Goal: Information Seeking & Learning: Learn about a topic

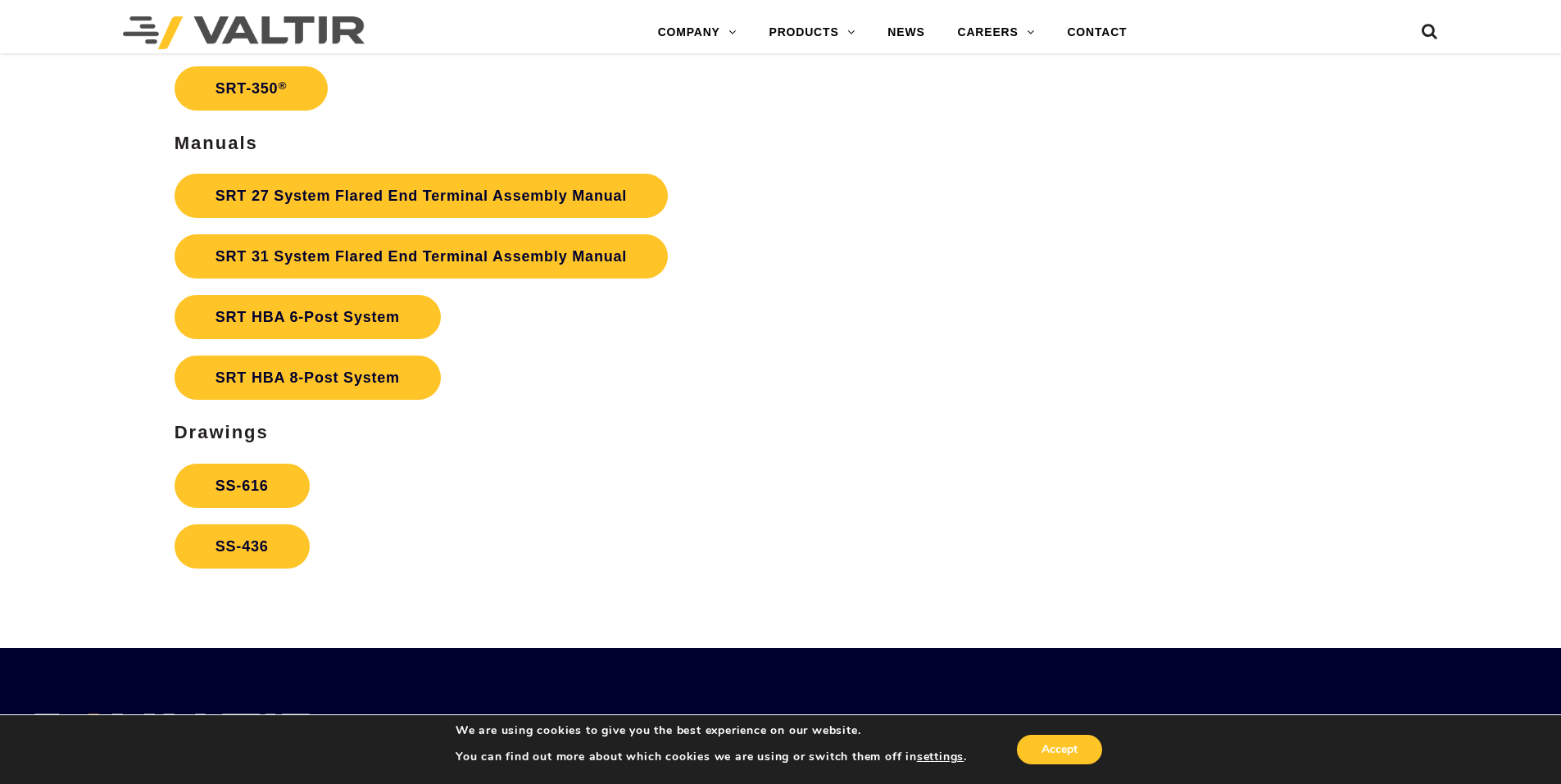
scroll to position [3195, 0]
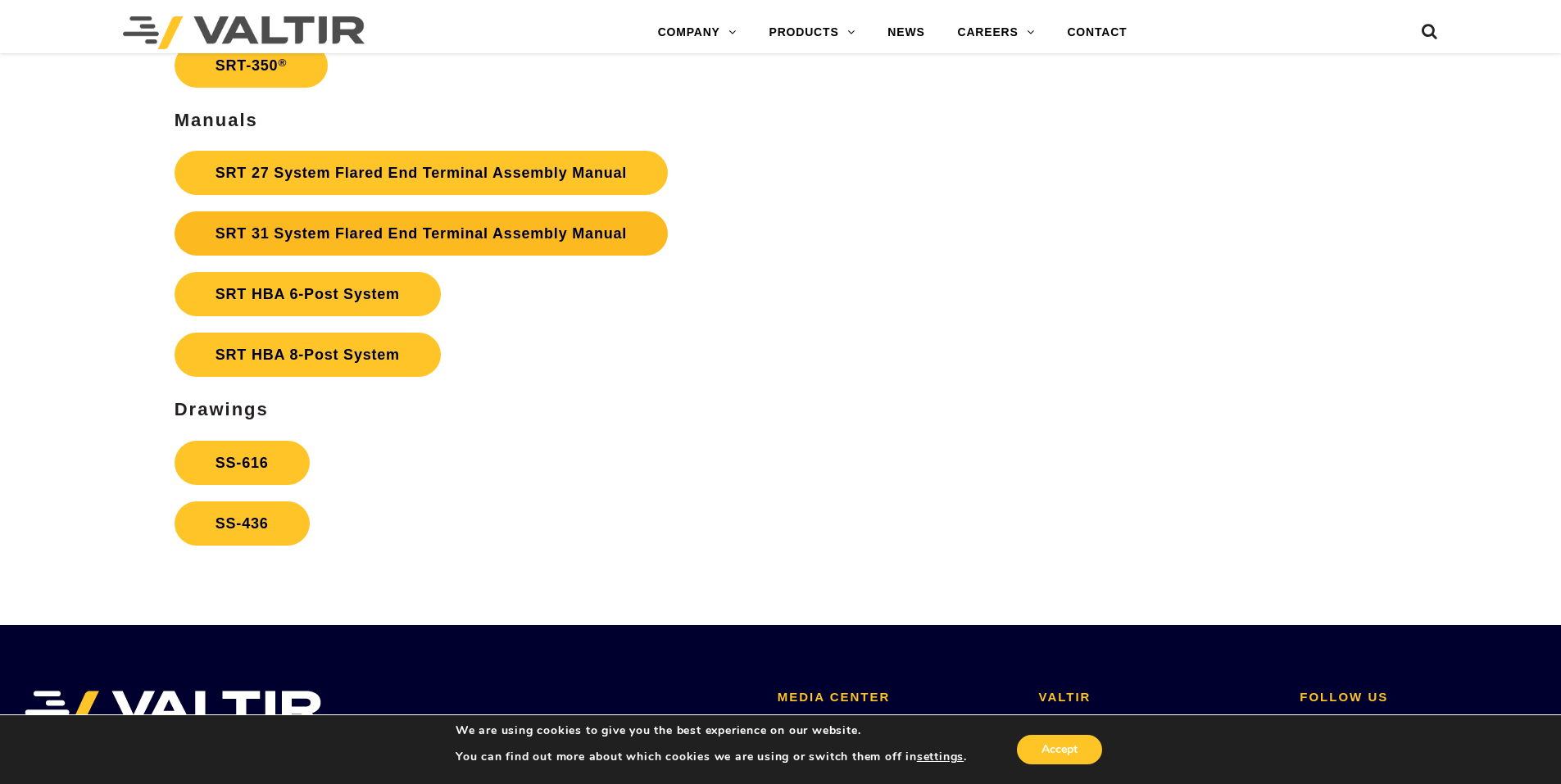
click at [239, 237] on link "SRT 31 System Flared End Terminal Assembly Manual" at bounding box center [421, 233] width 494 height 44
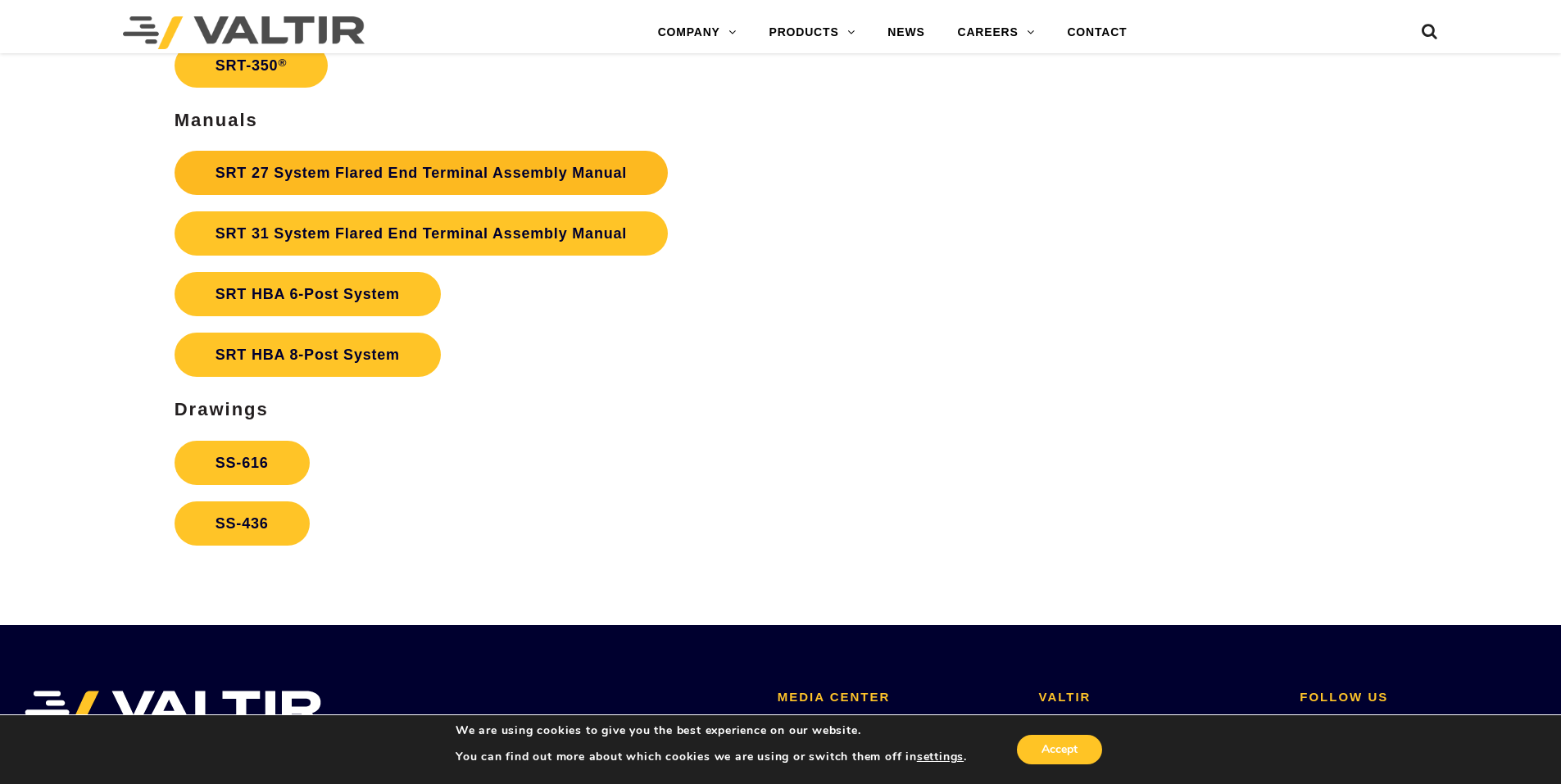
click at [450, 183] on link "SRT 27 System Flared End Terminal Assembly Manual" at bounding box center [421, 173] width 494 height 44
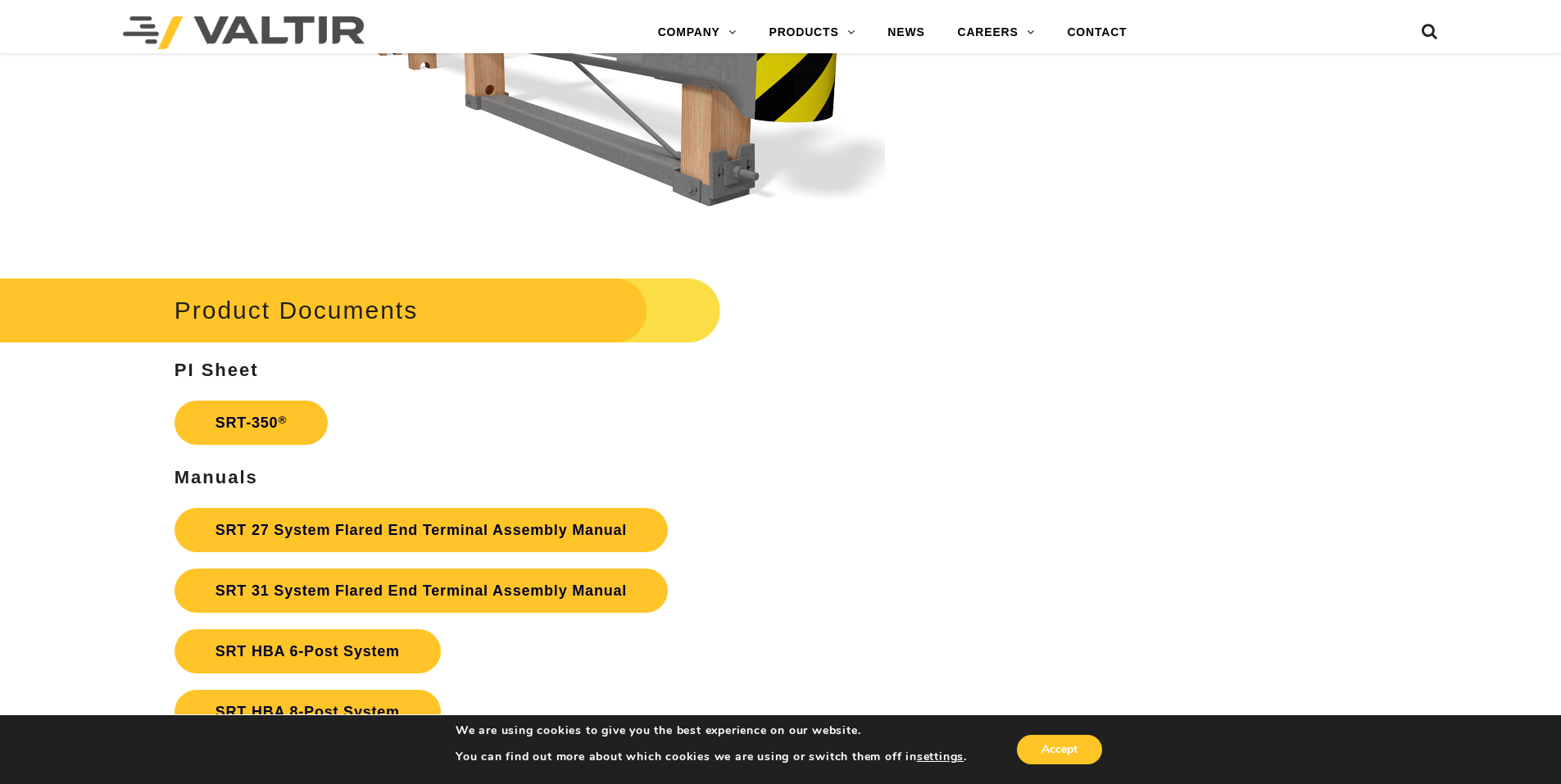
scroll to position [2868, 0]
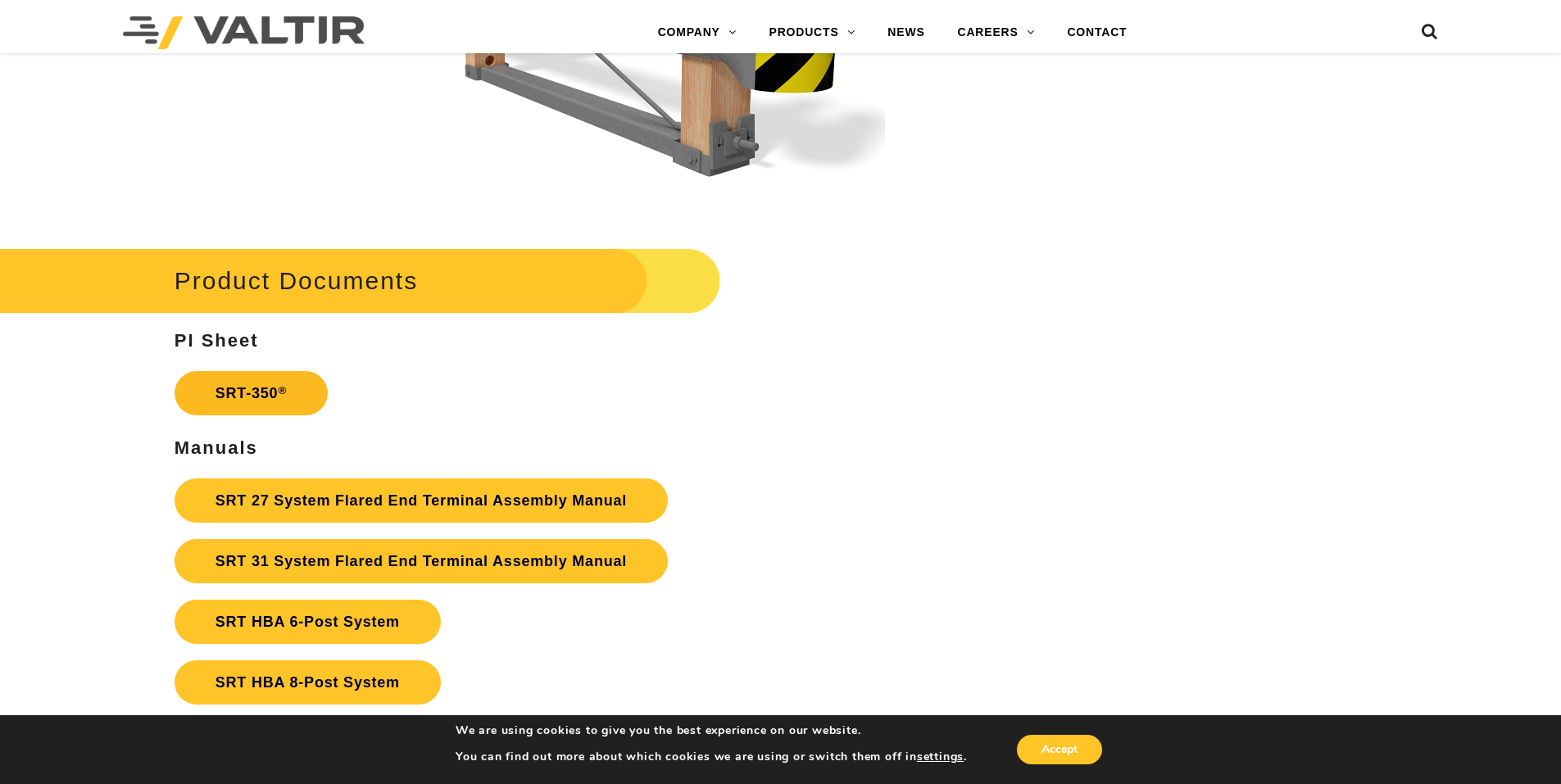
click at [250, 396] on link "SRT-350 ®" at bounding box center [252, 393] width 154 height 44
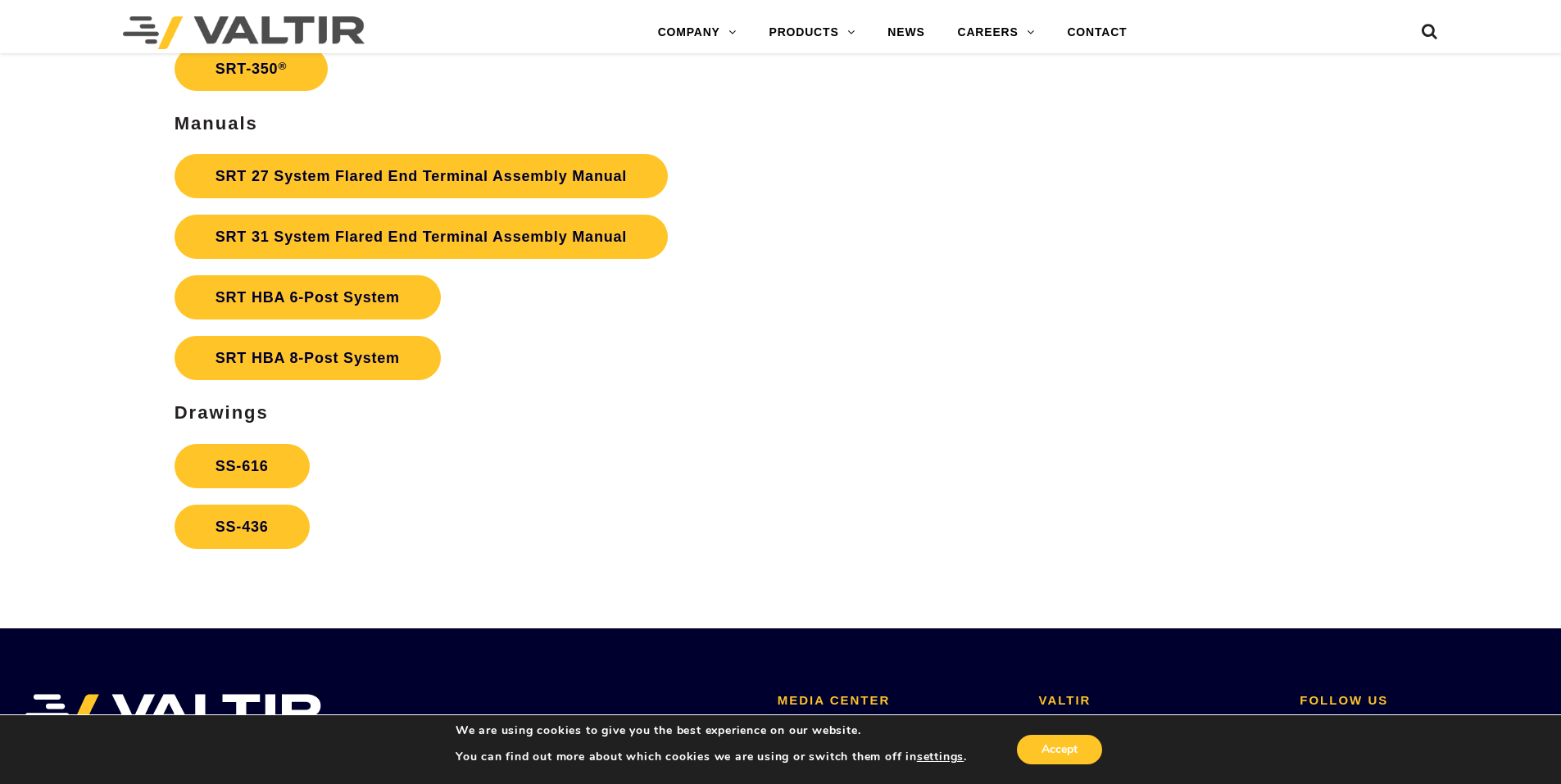
scroll to position [3195, 0]
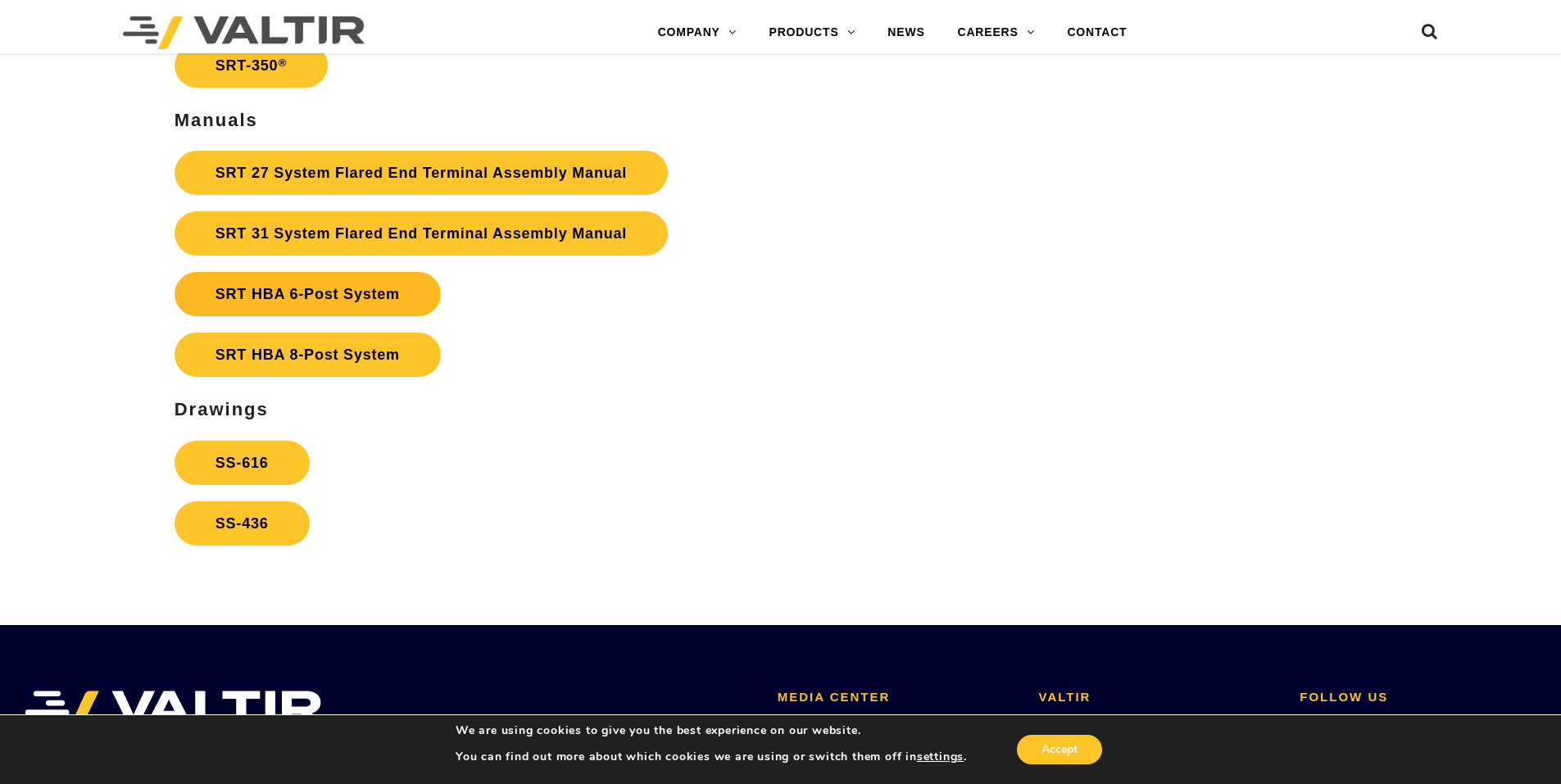
click at [399, 298] on strong "SRT HBA 6-Post System" at bounding box center [307, 294] width 185 height 17
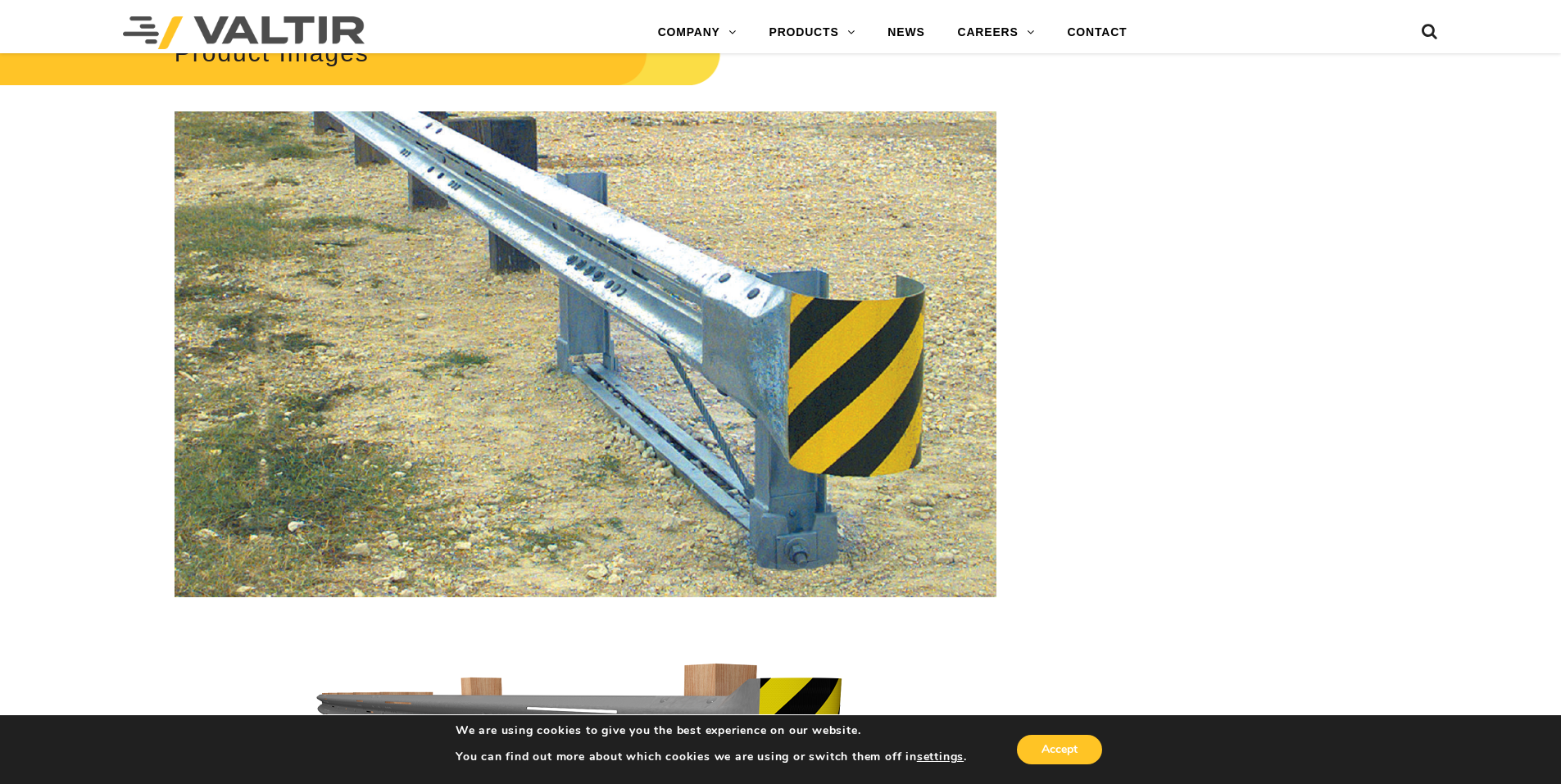
scroll to position [2130, 0]
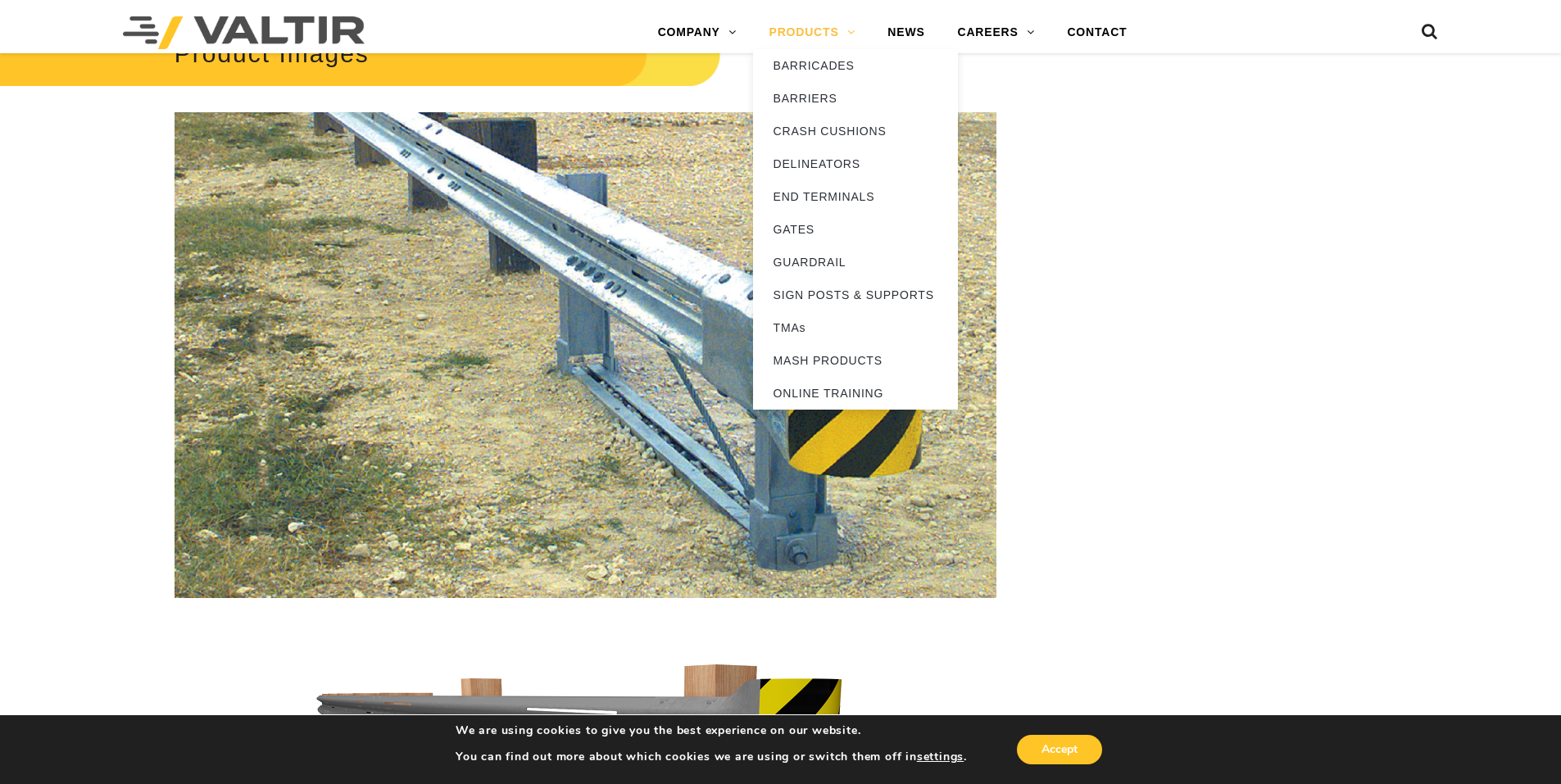
click at [809, 48] on link "PRODUCTS" at bounding box center [812, 33] width 119 height 33
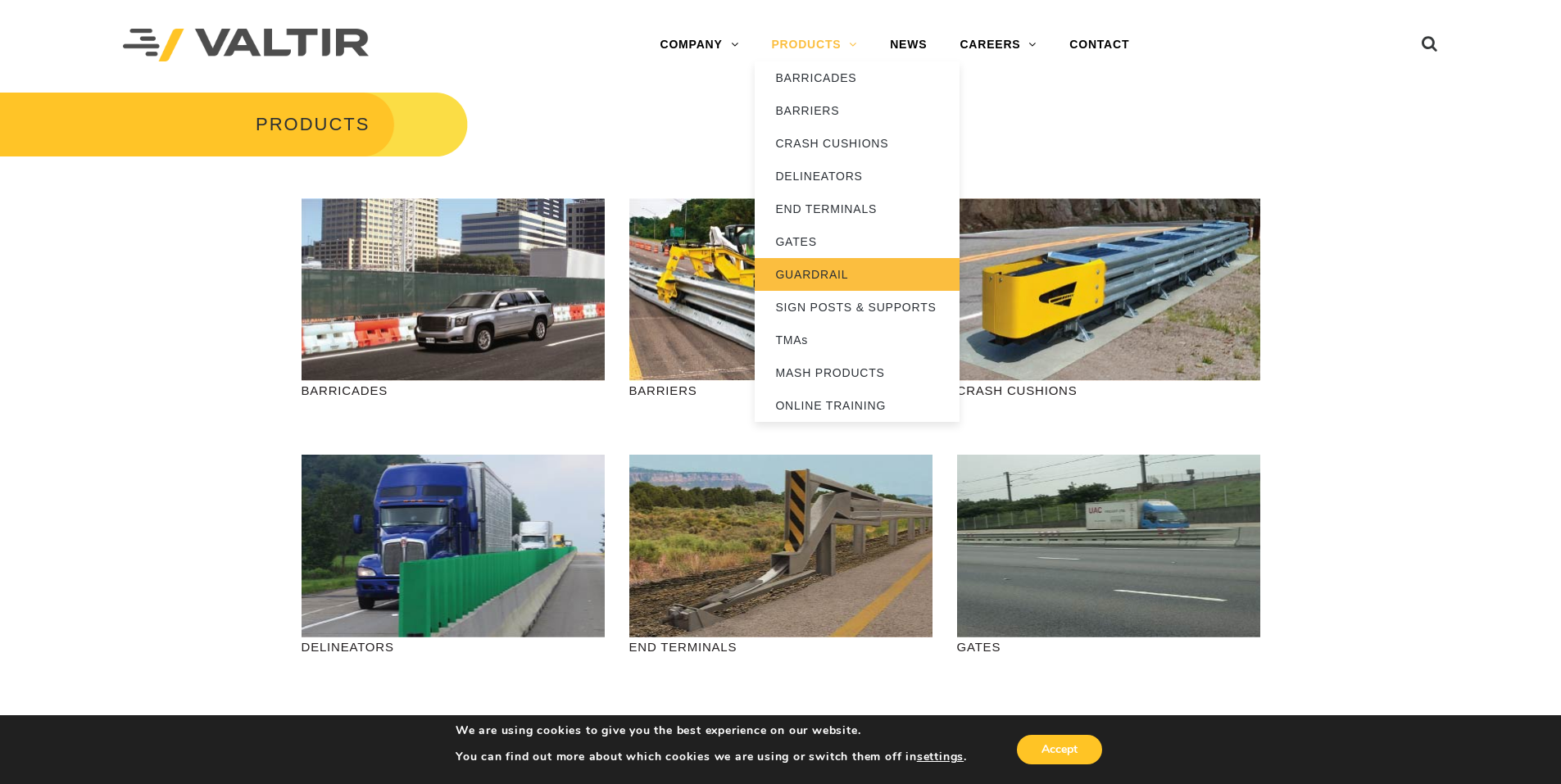
click at [818, 276] on link "GUARDRAIL" at bounding box center [857, 274] width 205 height 33
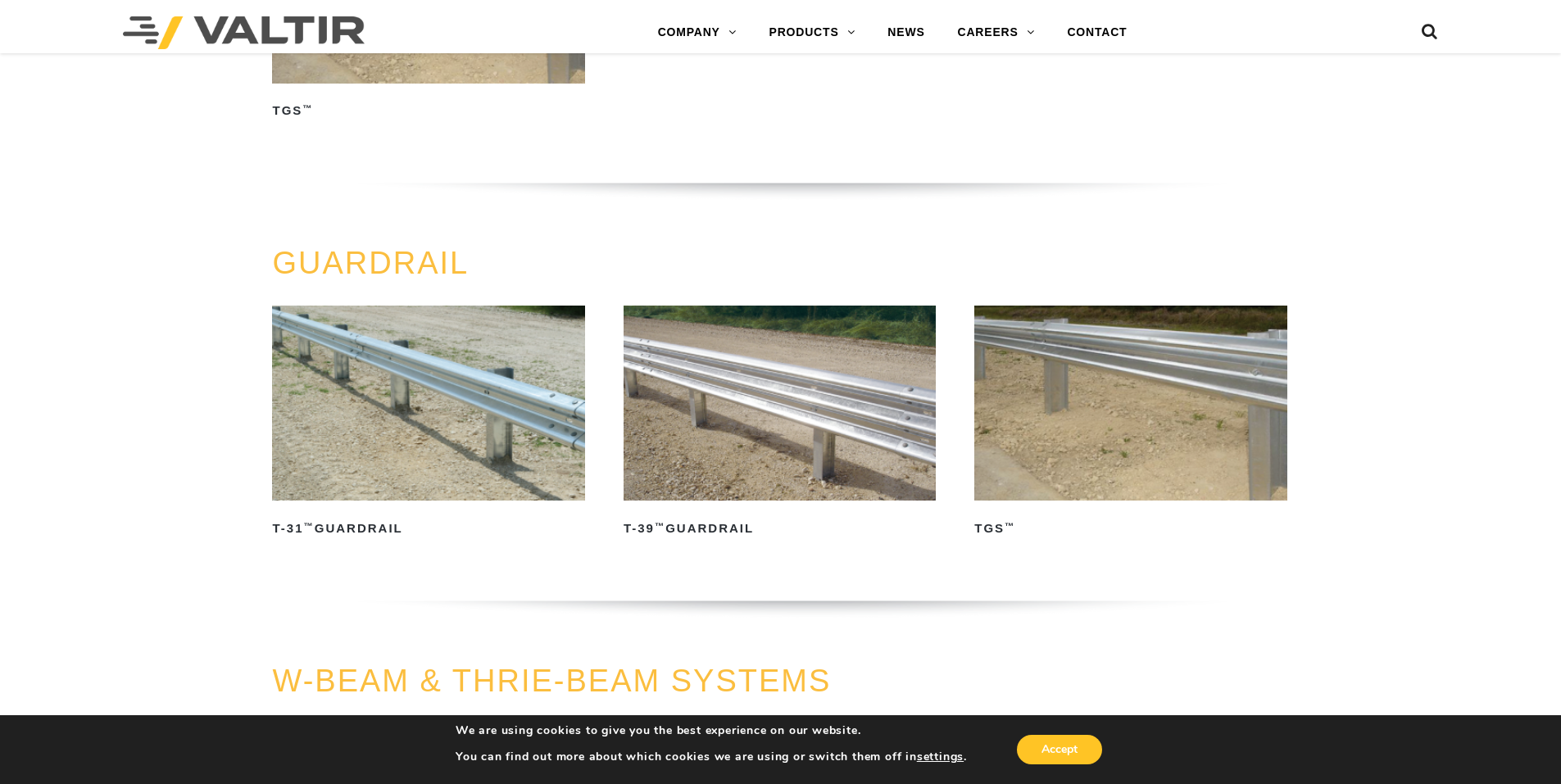
scroll to position [628, 0]
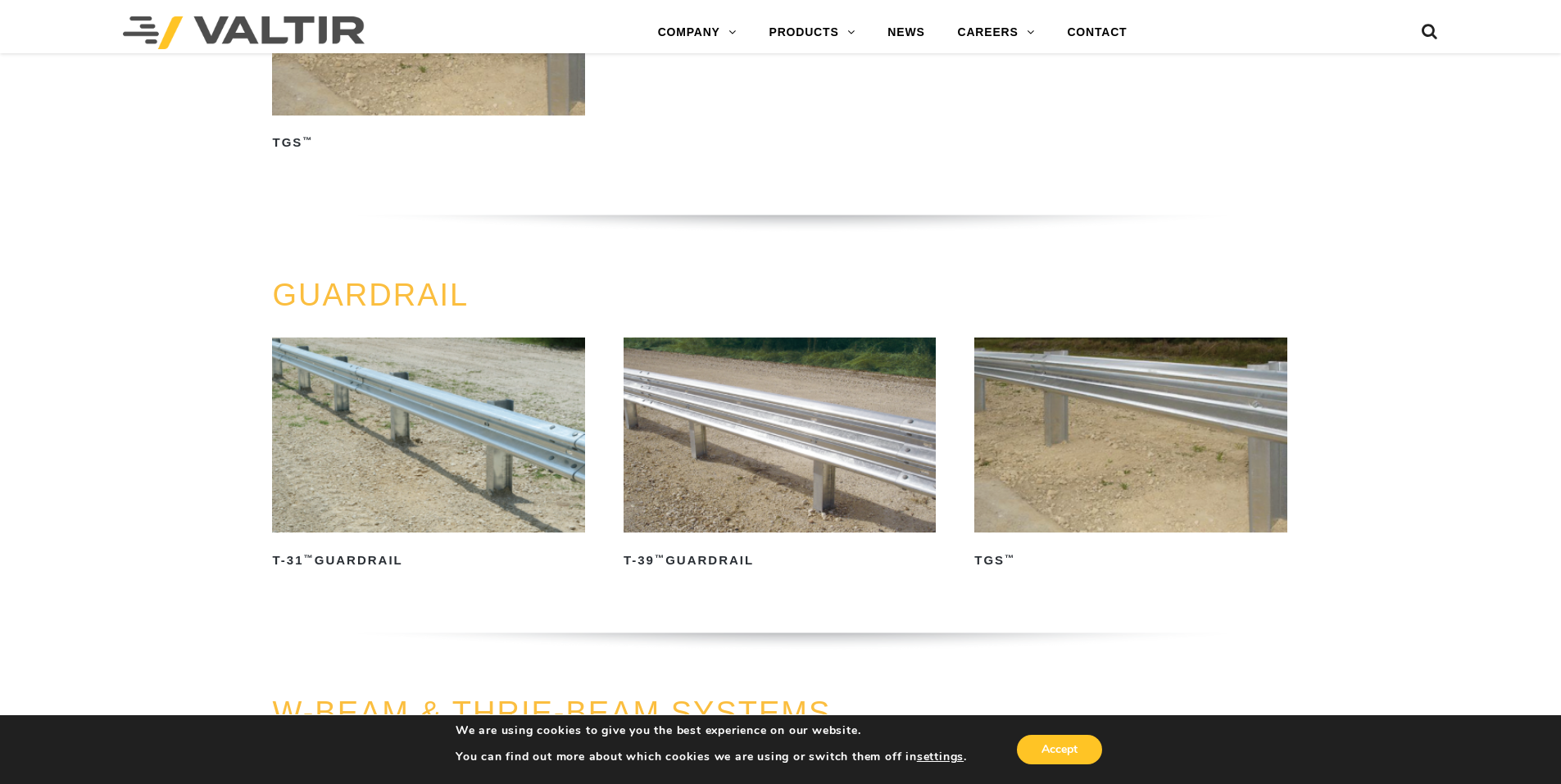
click at [1044, 452] on img at bounding box center [1130, 434] width 313 height 195
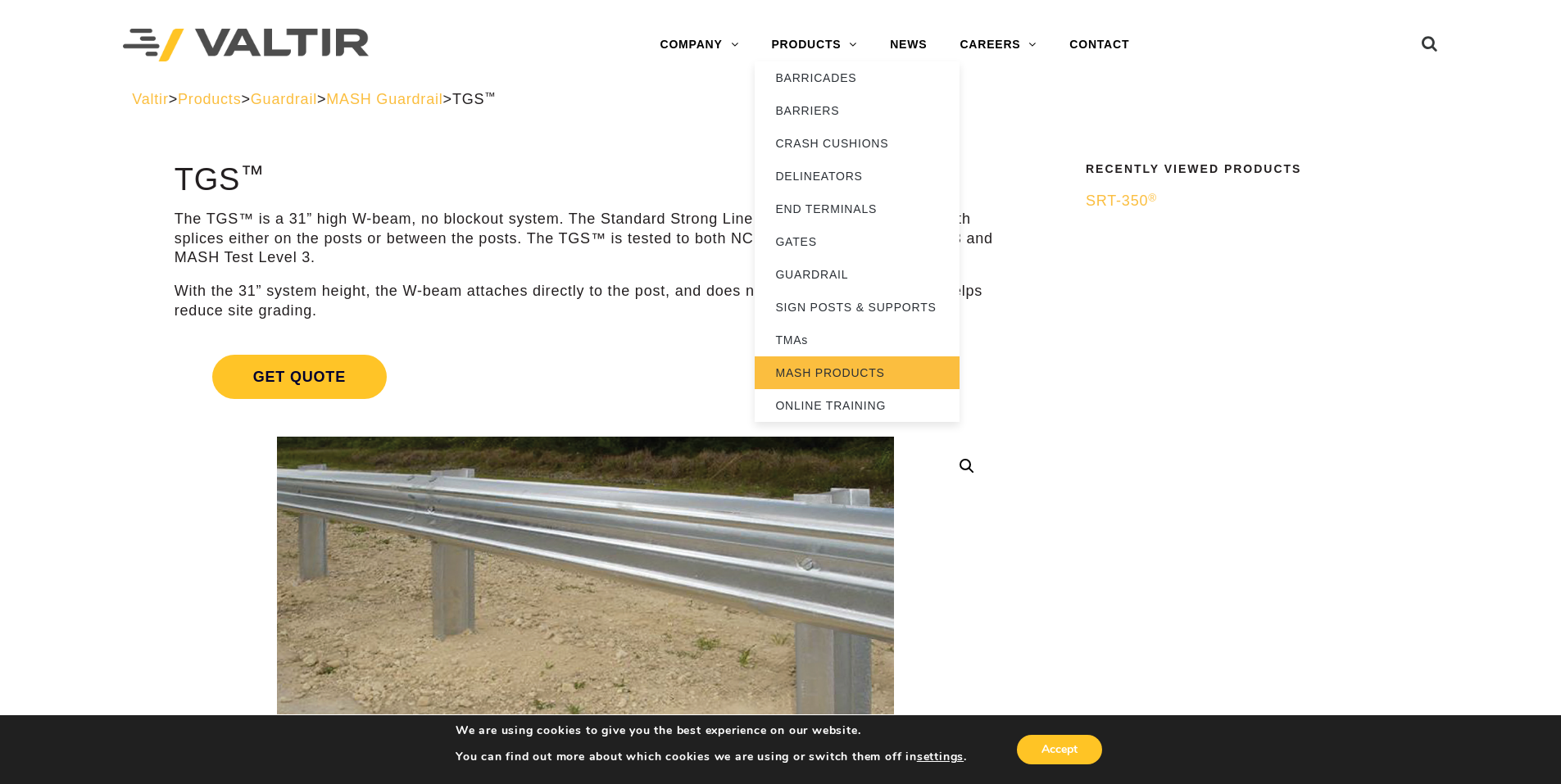
click at [819, 373] on link "MASH PRODUCTS" at bounding box center [857, 373] width 205 height 33
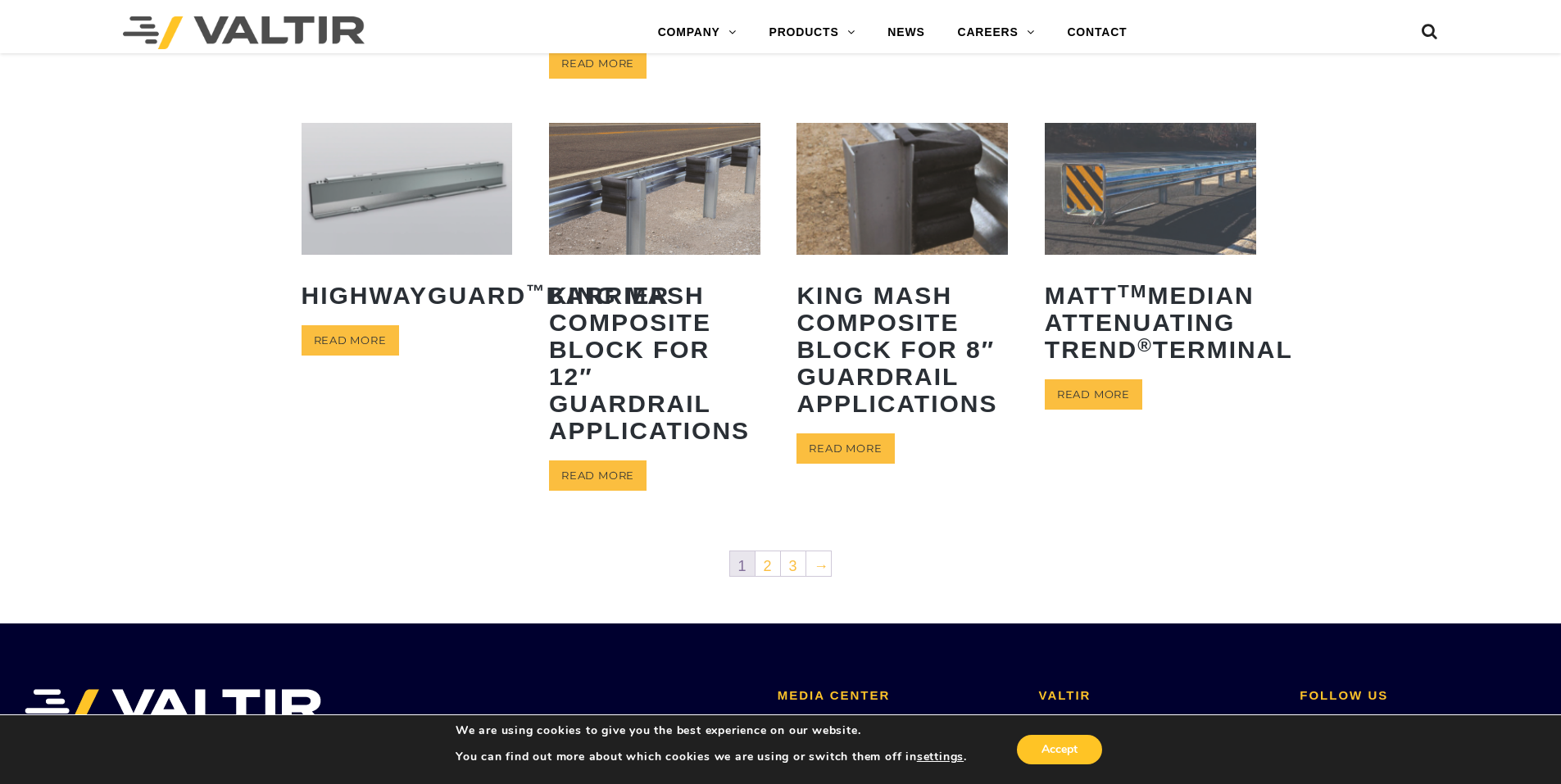
scroll to position [819, 0]
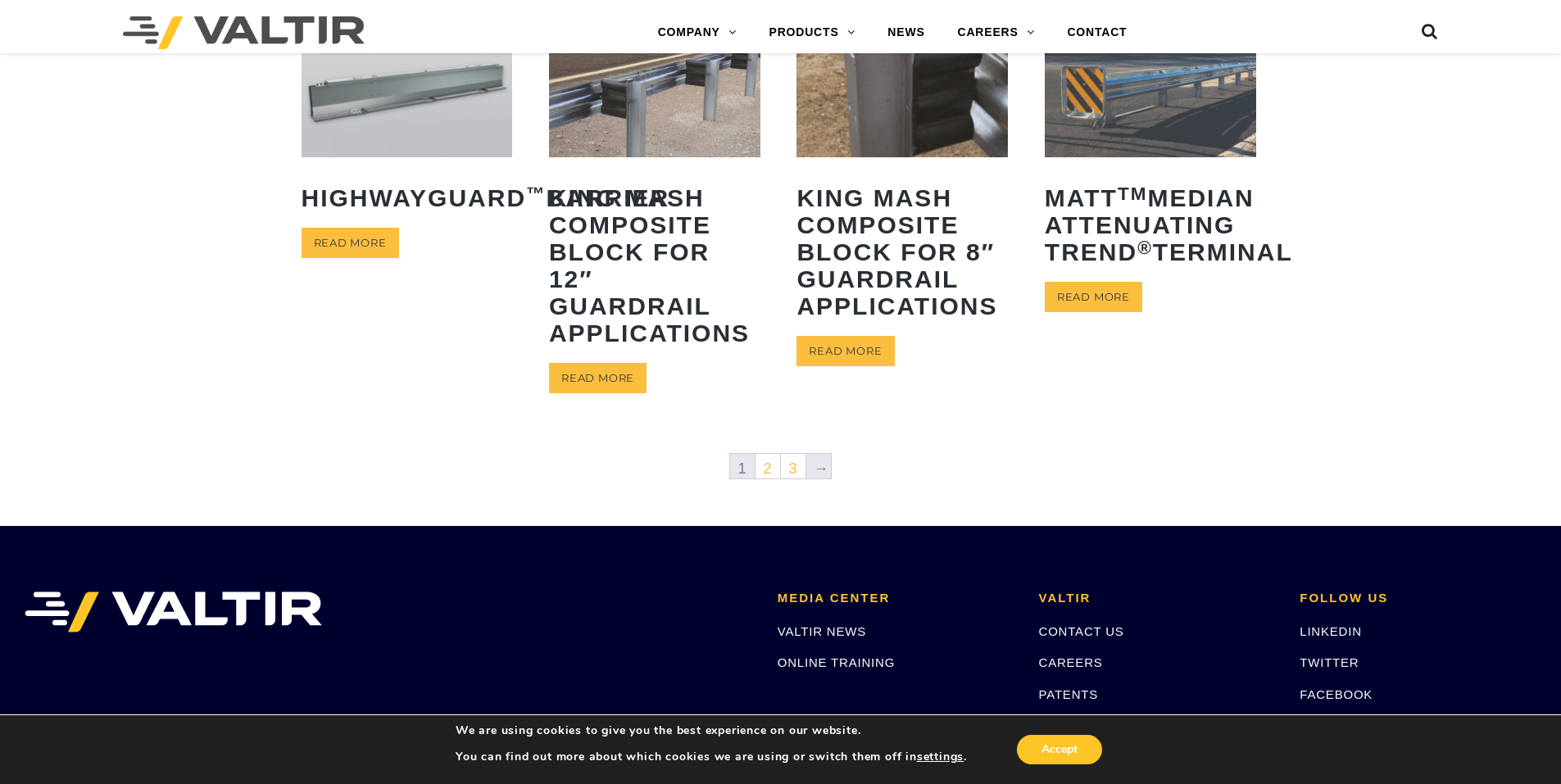
click at [819, 471] on link "→" at bounding box center [818, 466] width 25 height 25
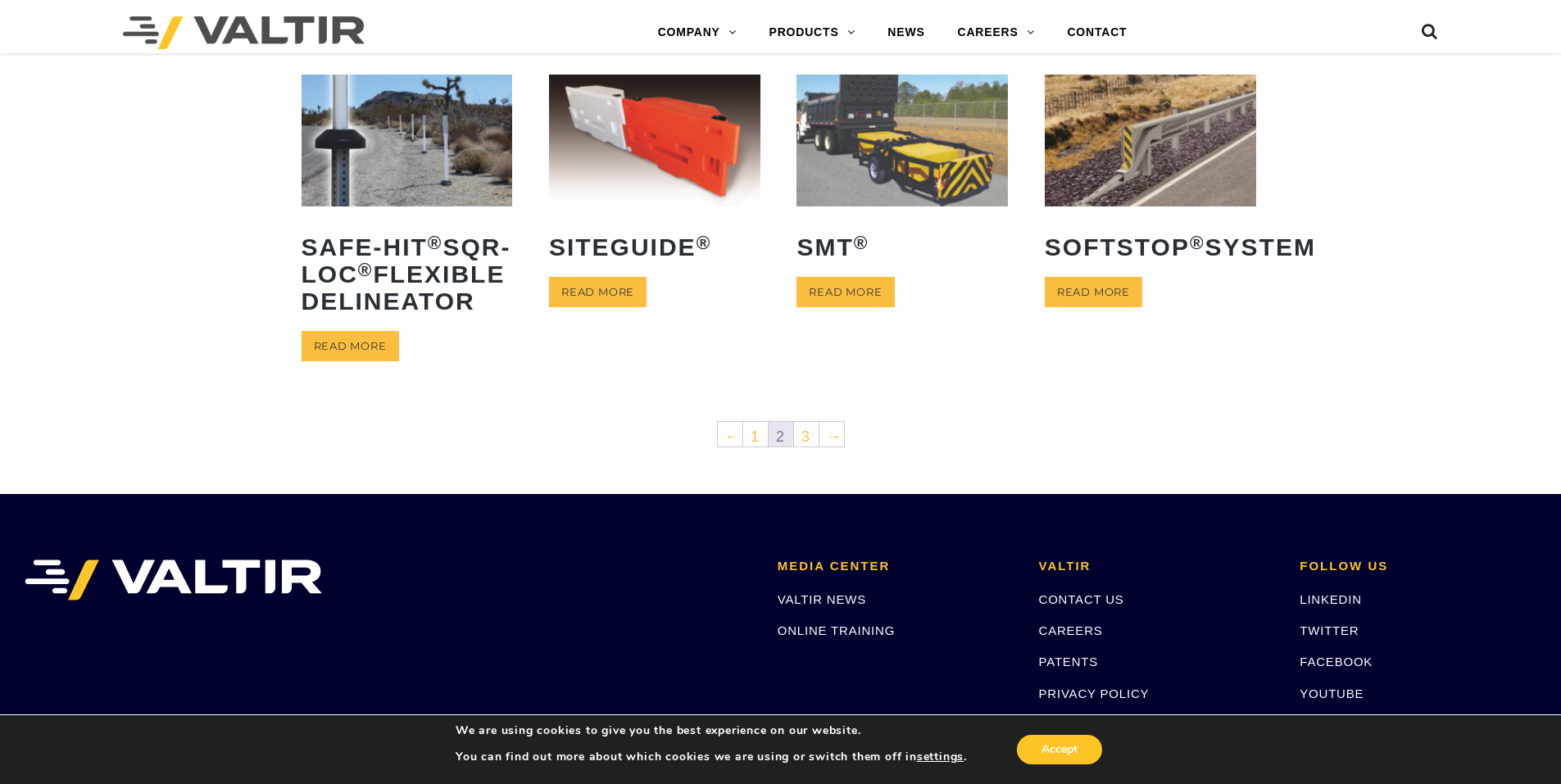
scroll to position [737, 0]
click at [829, 446] on link "→" at bounding box center [832, 433] width 25 height 25
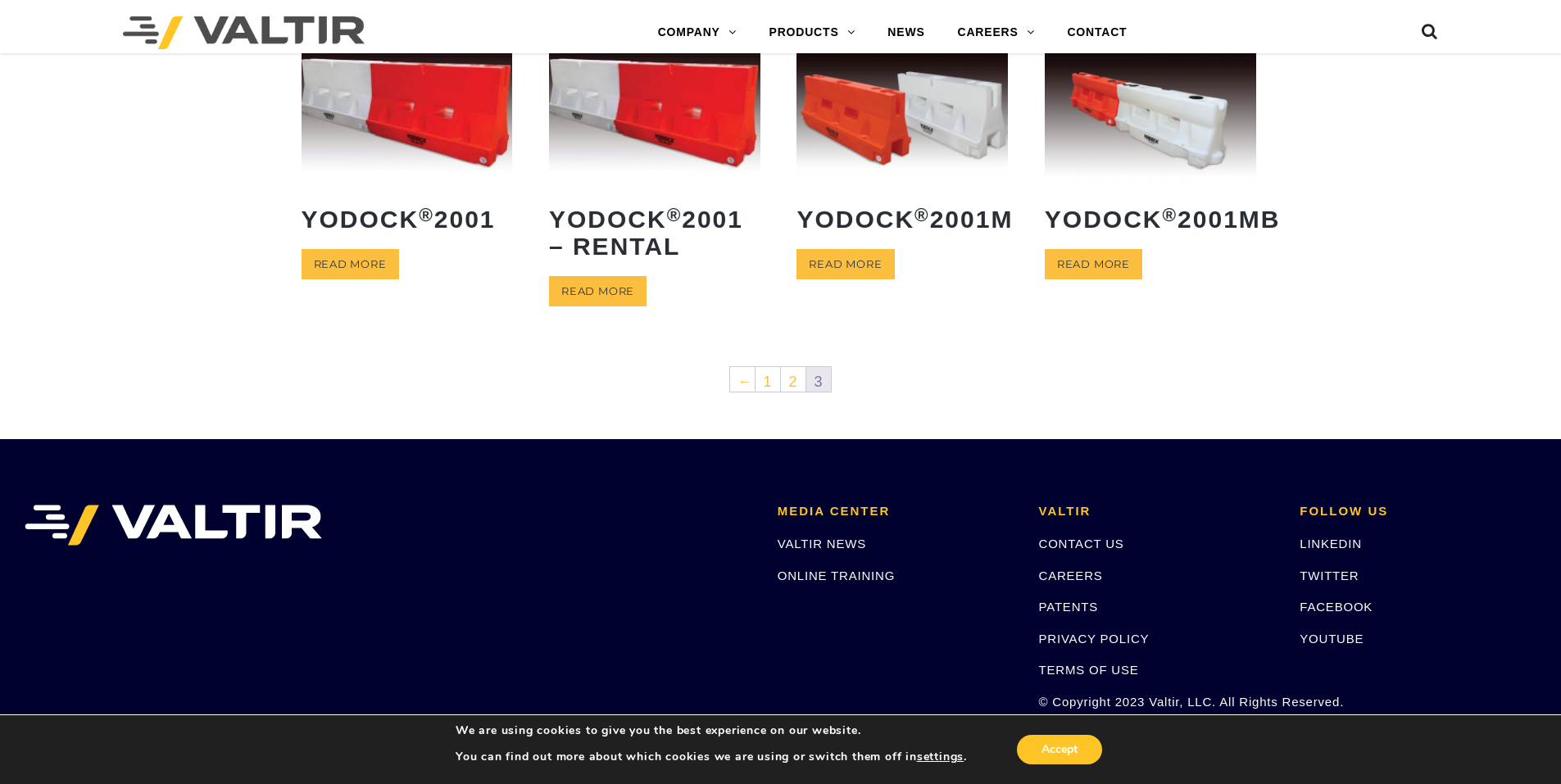
scroll to position [410, 0]
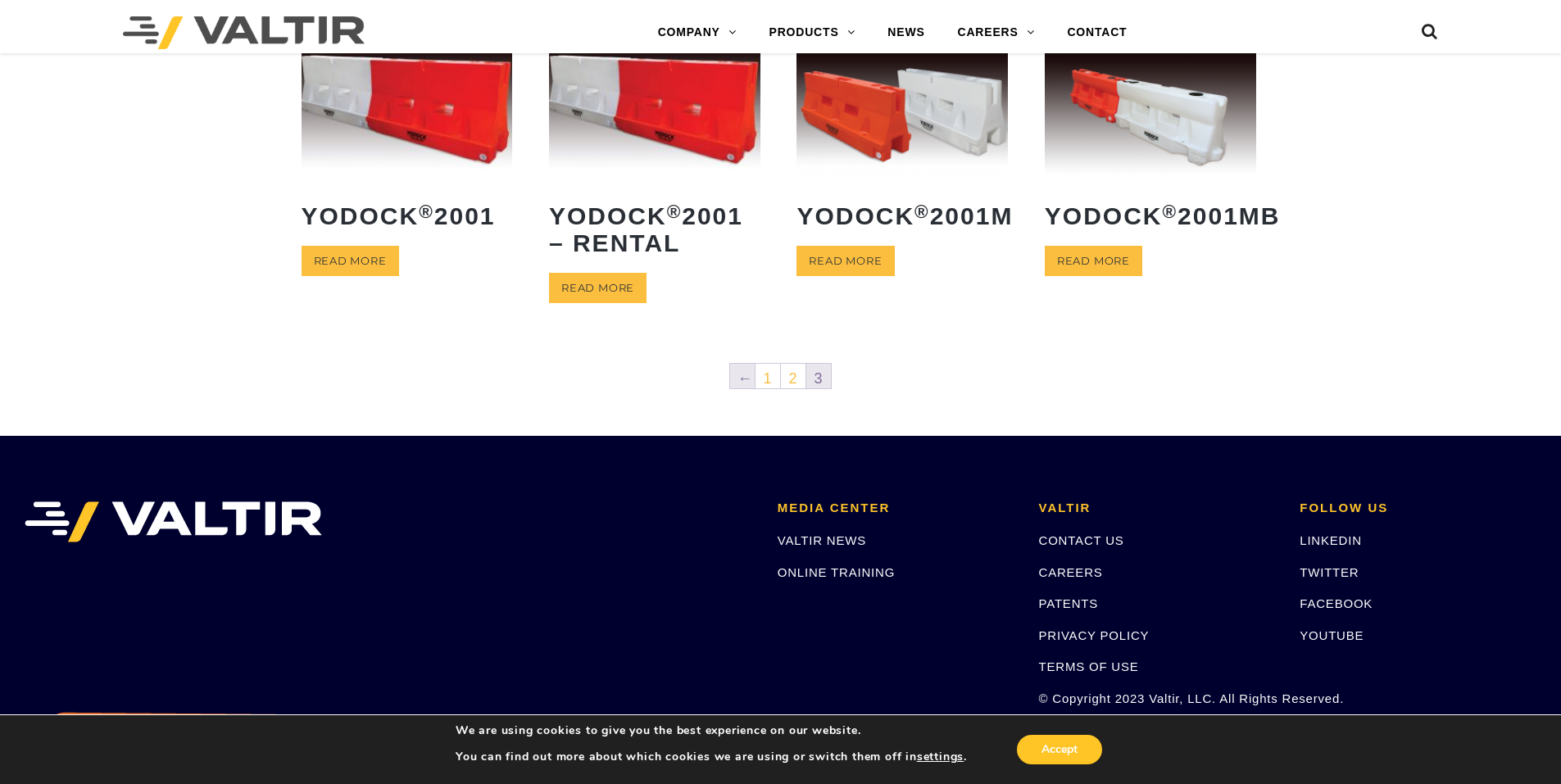
click at [743, 370] on link "←" at bounding box center [743, 376] width 25 height 25
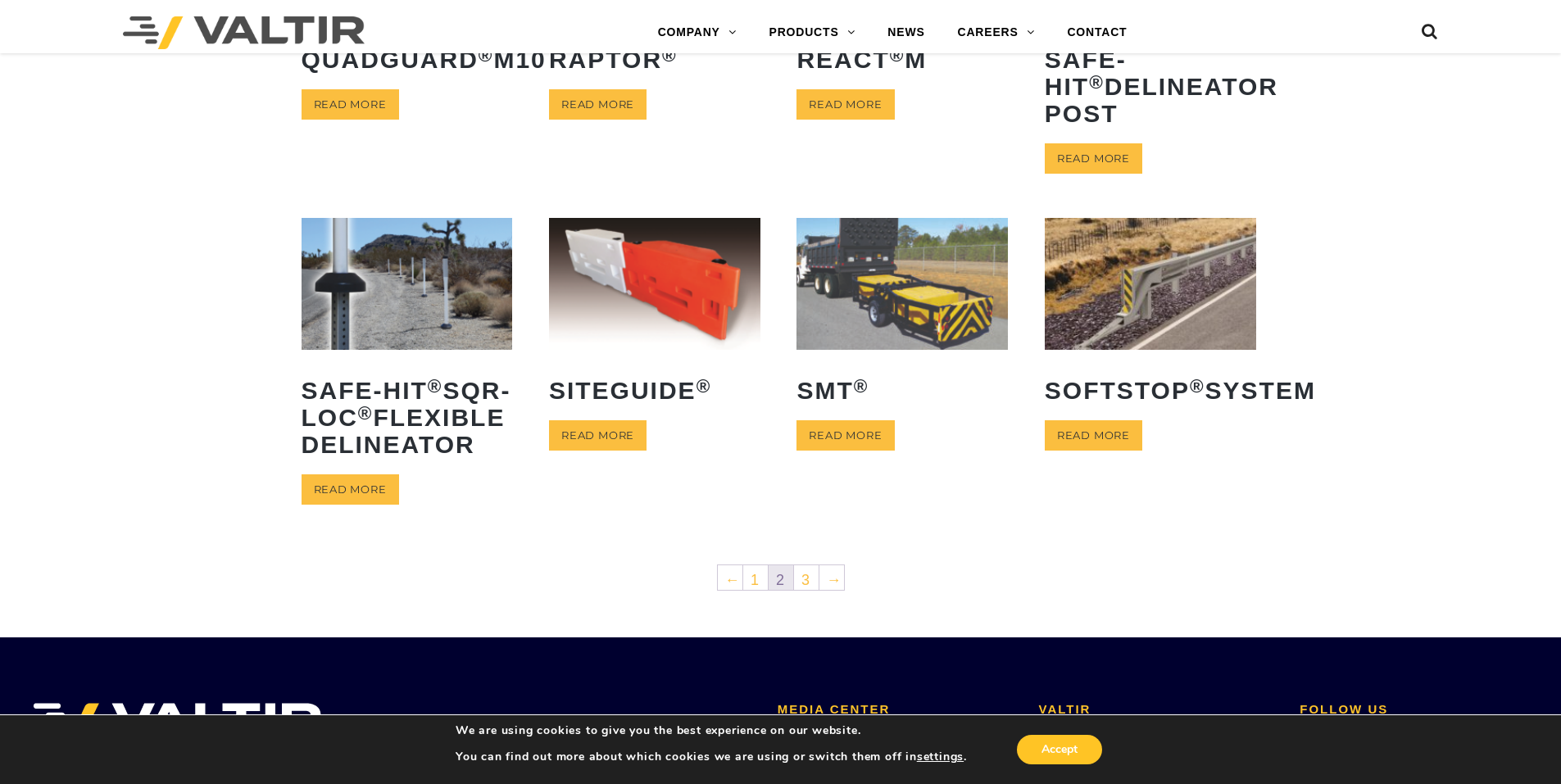
scroll to position [655, 0]
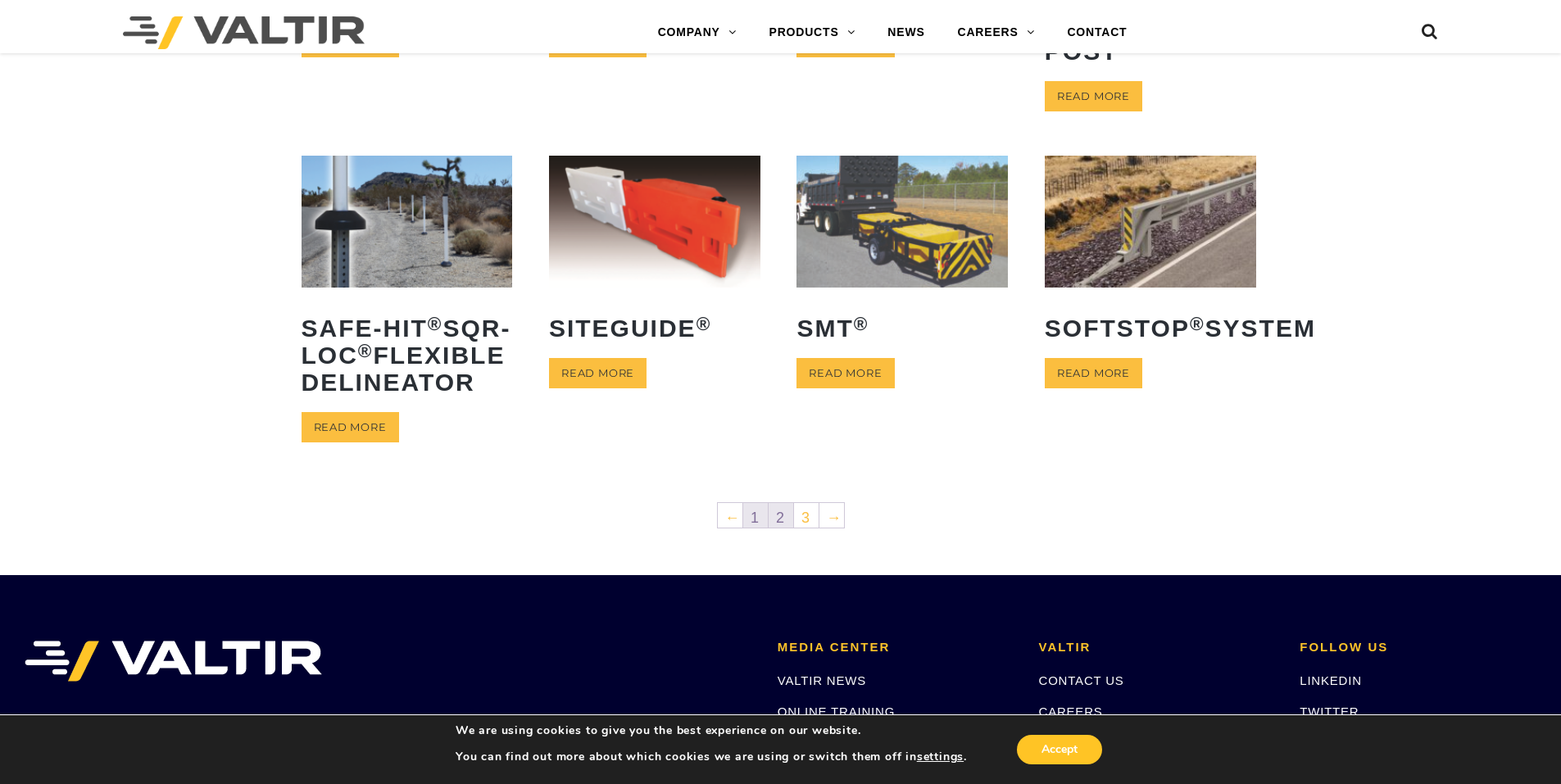
click at [757, 528] on link "1" at bounding box center [756, 516] width 25 height 25
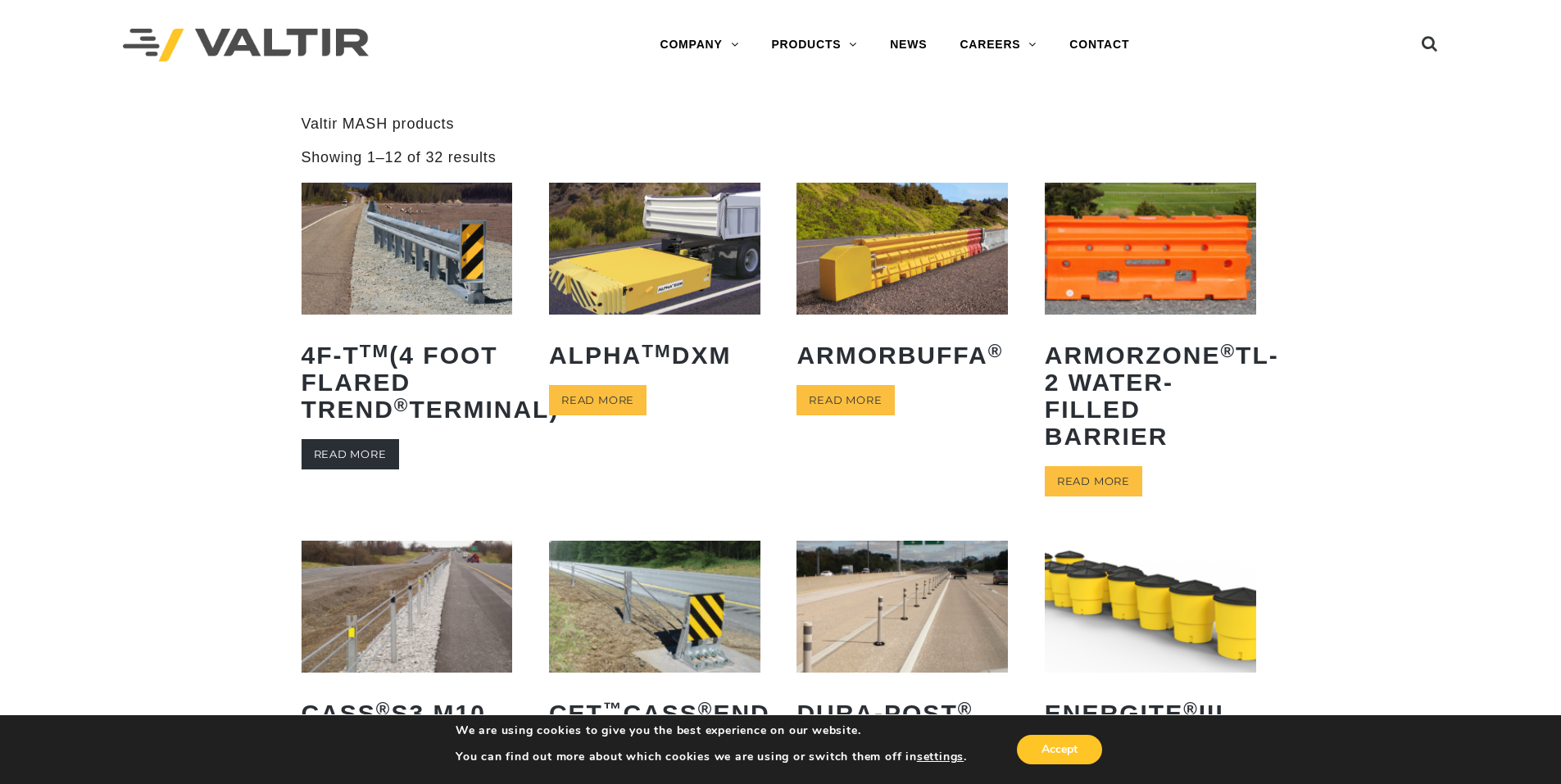
click at [338, 470] on link "Read more" at bounding box center [350, 454] width 97 height 30
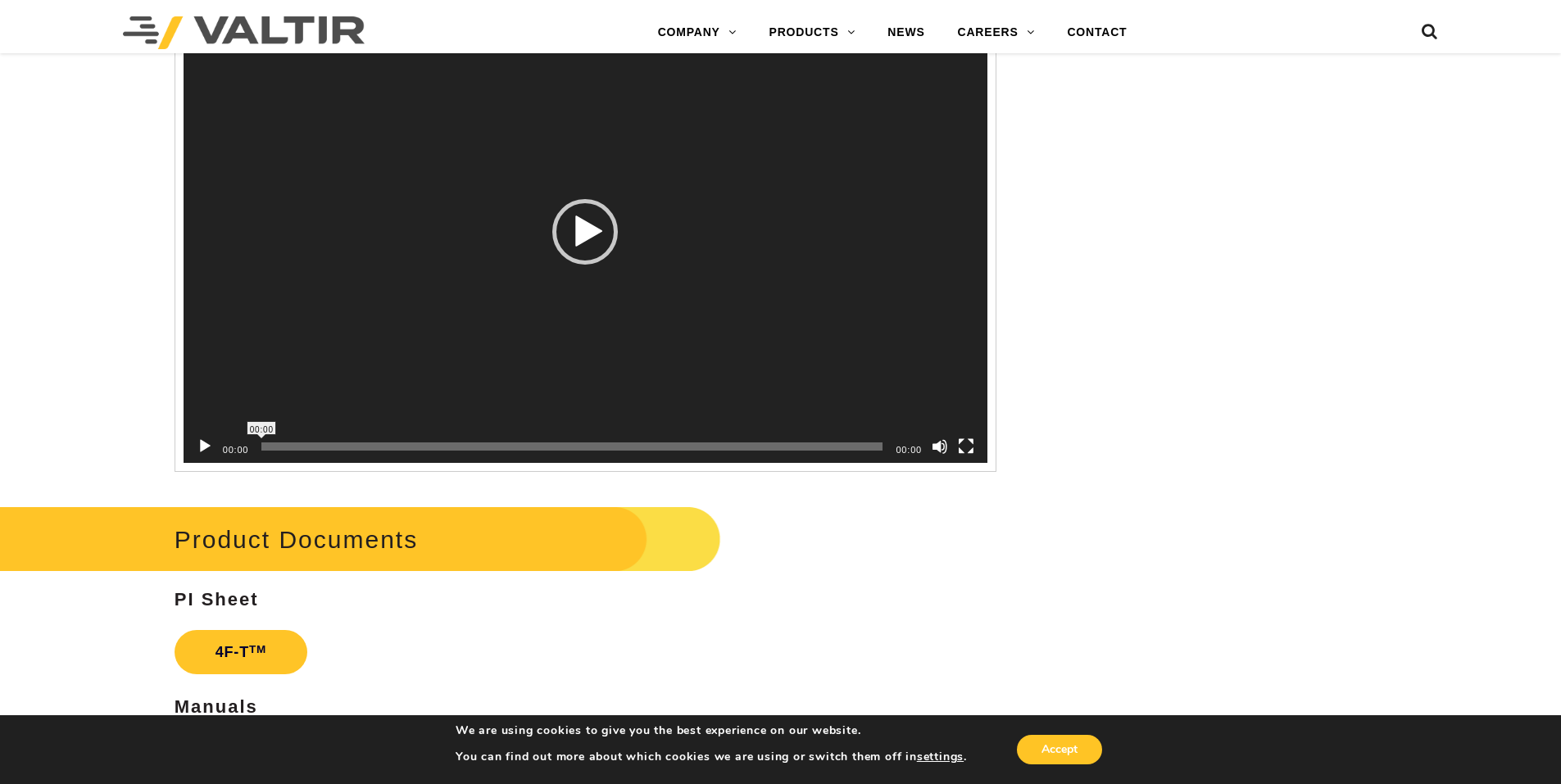
scroll to position [3031, 0]
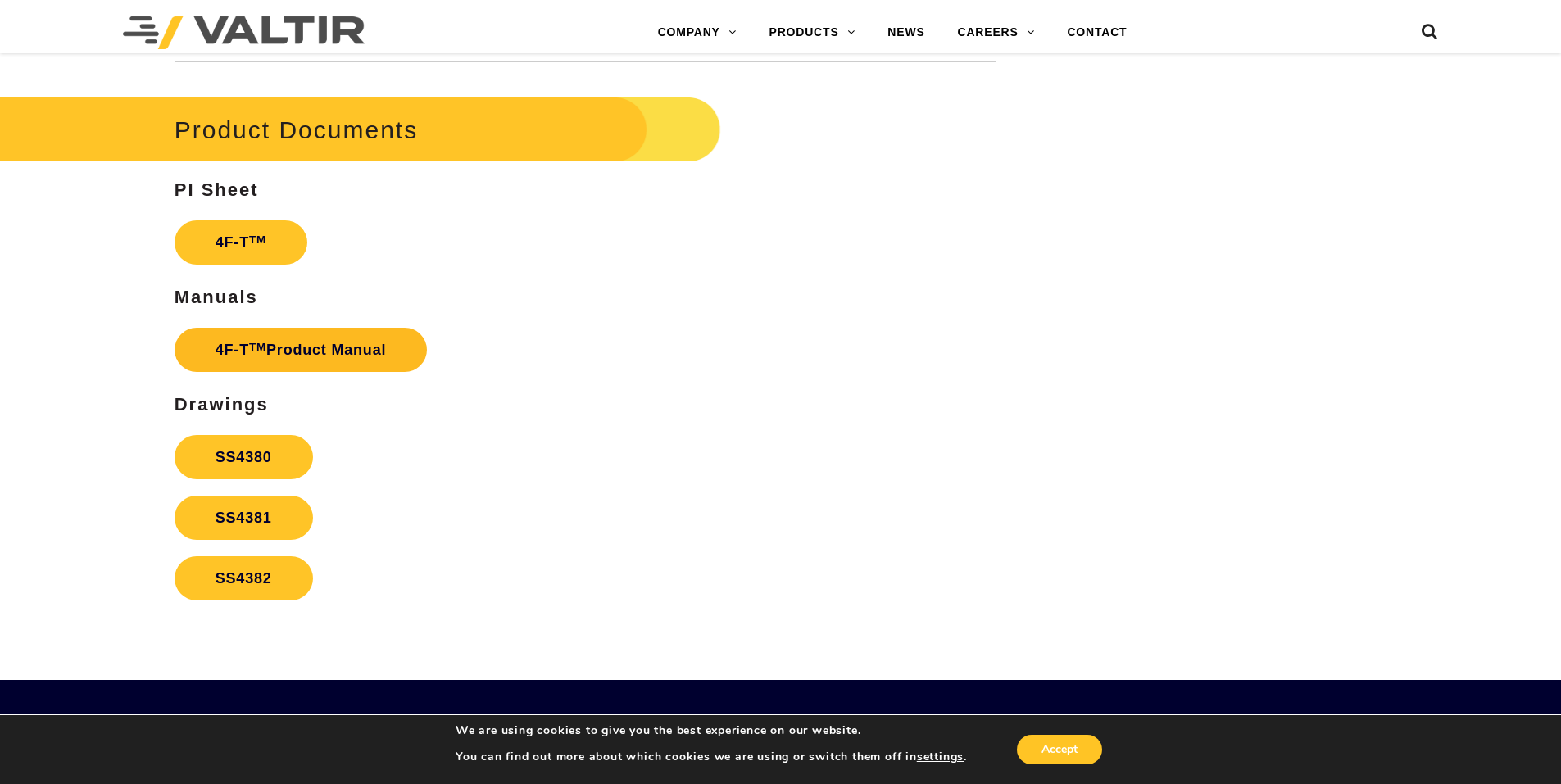
click at [317, 352] on link "4F-T TM Product Manual" at bounding box center [301, 350] width 253 height 44
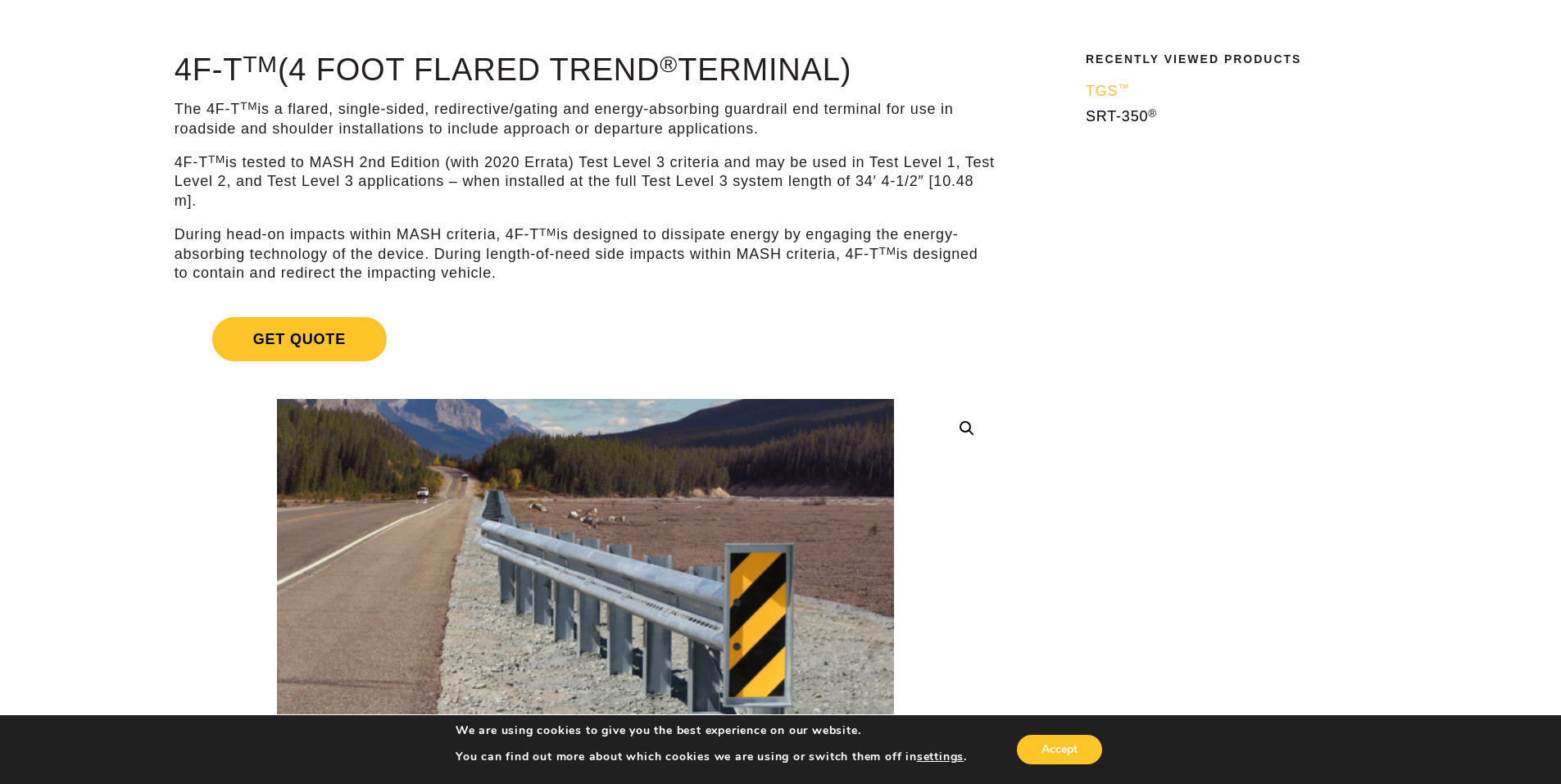
scroll to position [0, 0]
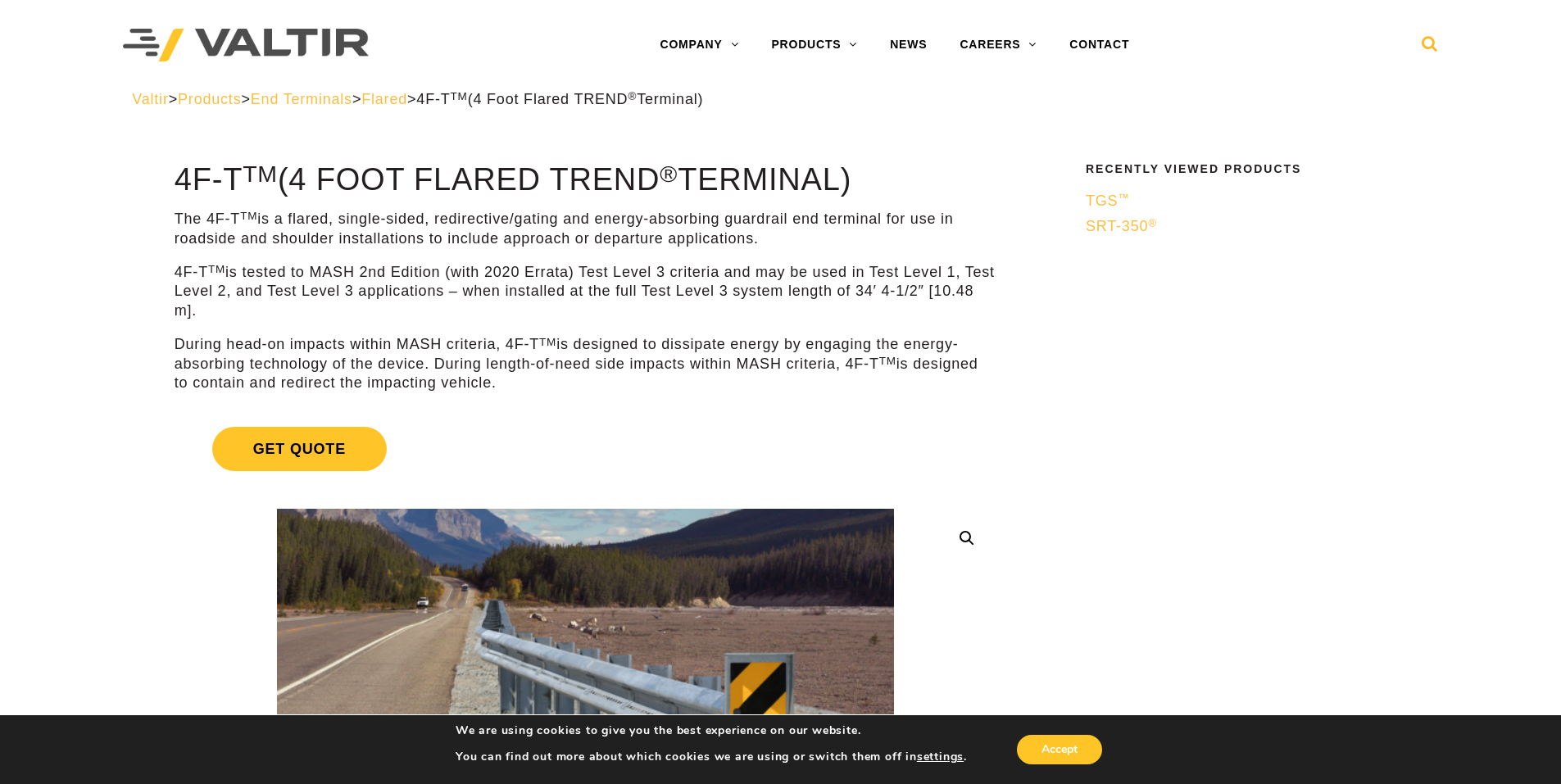
click at [1434, 40] on icon at bounding box center [1429, 48] width 17 height 25
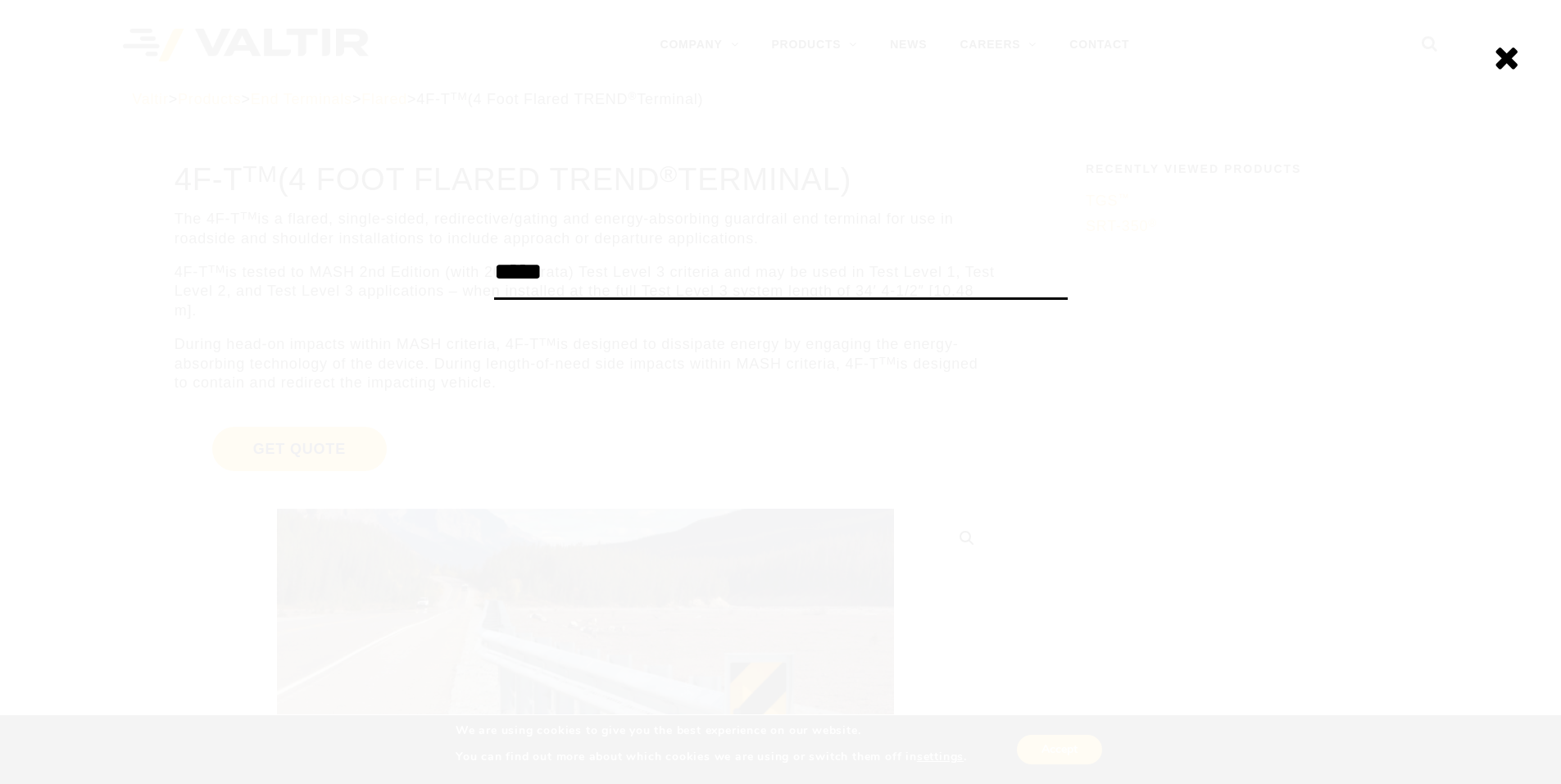
type input "*****"
click input "******" at bounding box center [0, 0] width 0 height 0
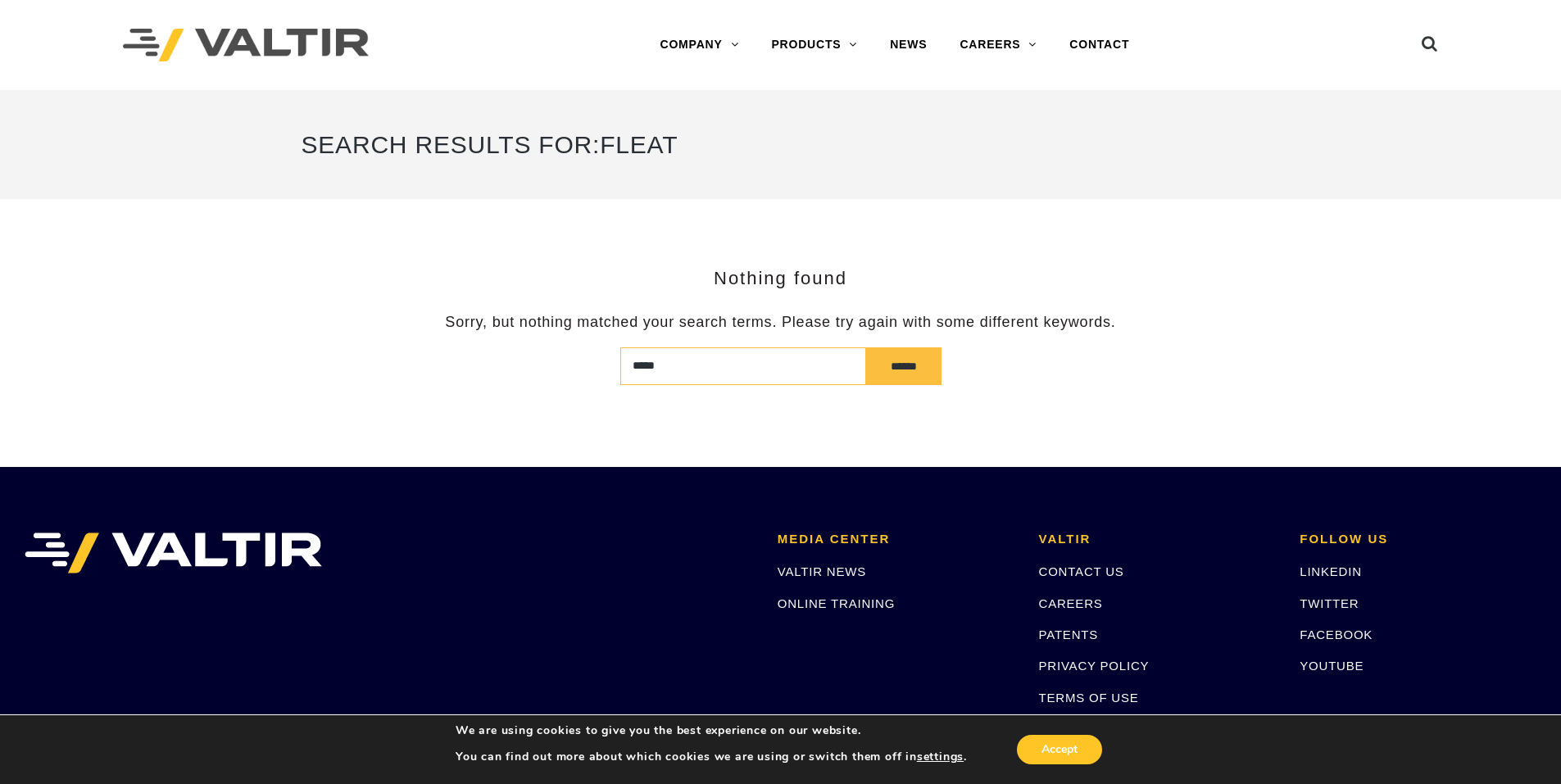
drag, startPoint x: 666, startPoint y: 372, endPoint x: 514, endPoint y: 362, distance: 152.3
click at [514, 362] on form "***** ******" at bounding box center [780, 366] width 959 height 38
type input "***"
click at [866, 347] on input "******" at bounding box center [903, 366] width 75 height 38
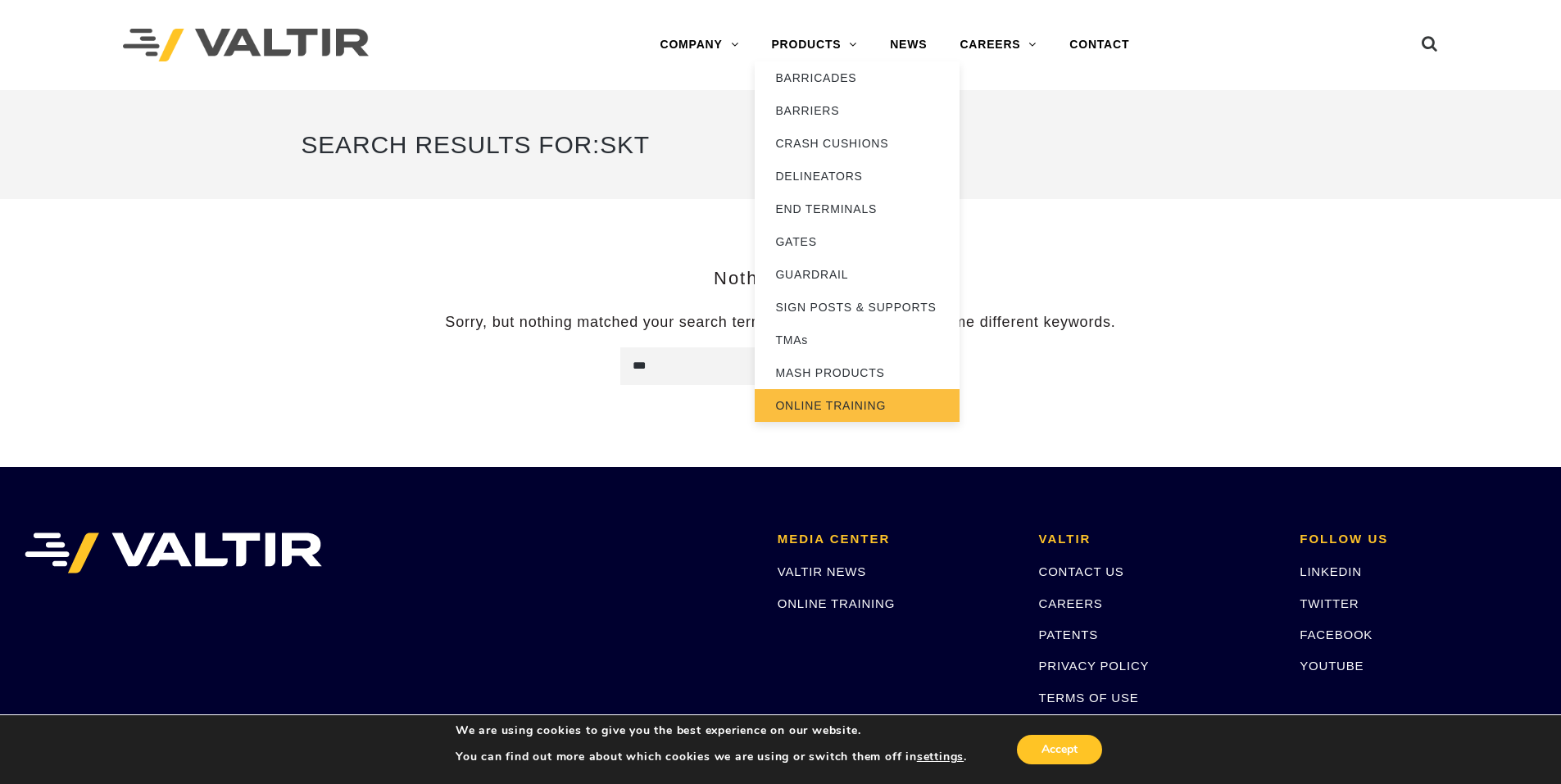
click at [820, 406] on link "ONLINE TRAINING" at bounding box center [857, 405] width 205 height 33
